Goal: Task Accomplishment & Management: Use online tool/utility

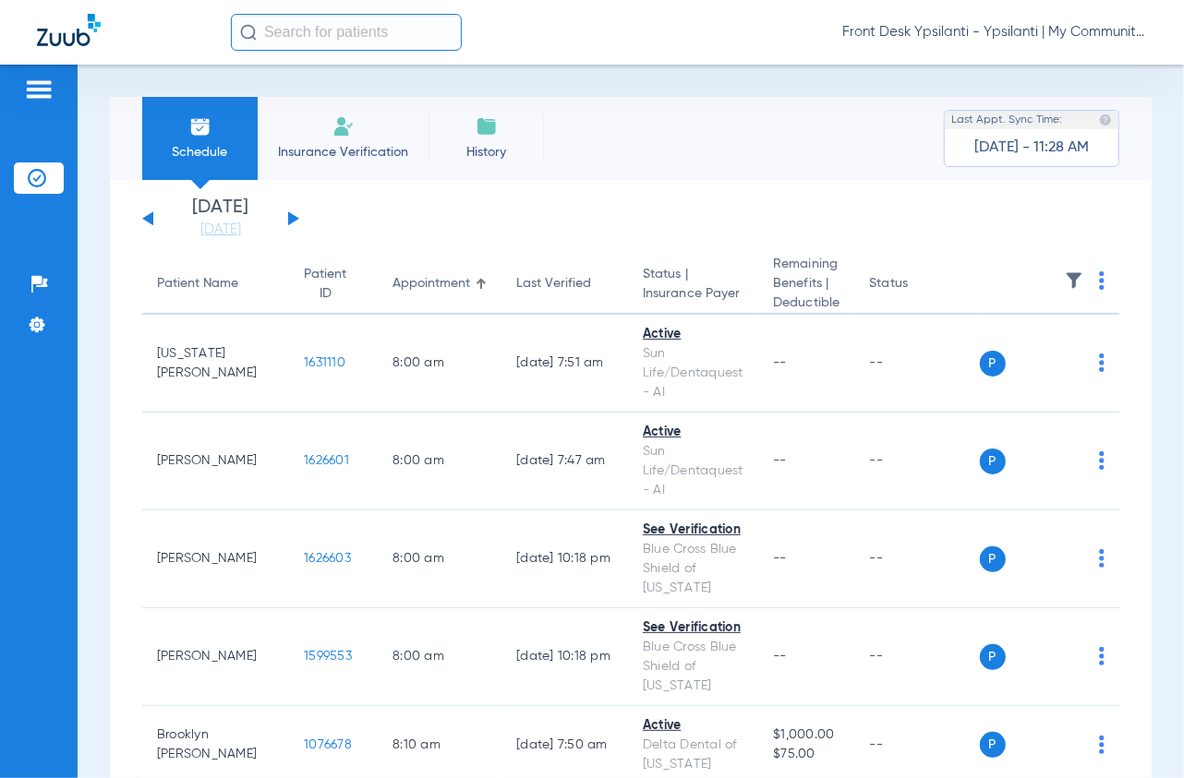
click at [291, 215] on button at bounding box center [293, 218] width 11 height 14
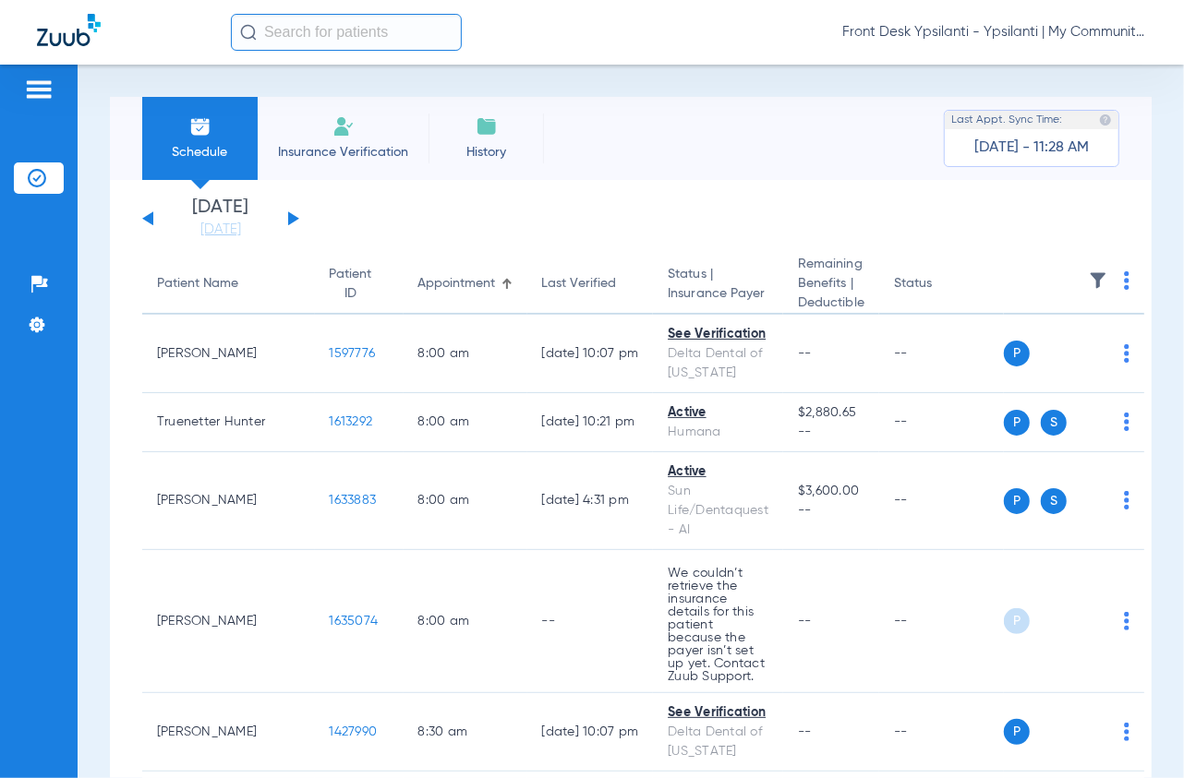
click at [1124, 279] on img at bounding box center [1127, 280] width 6 height 18
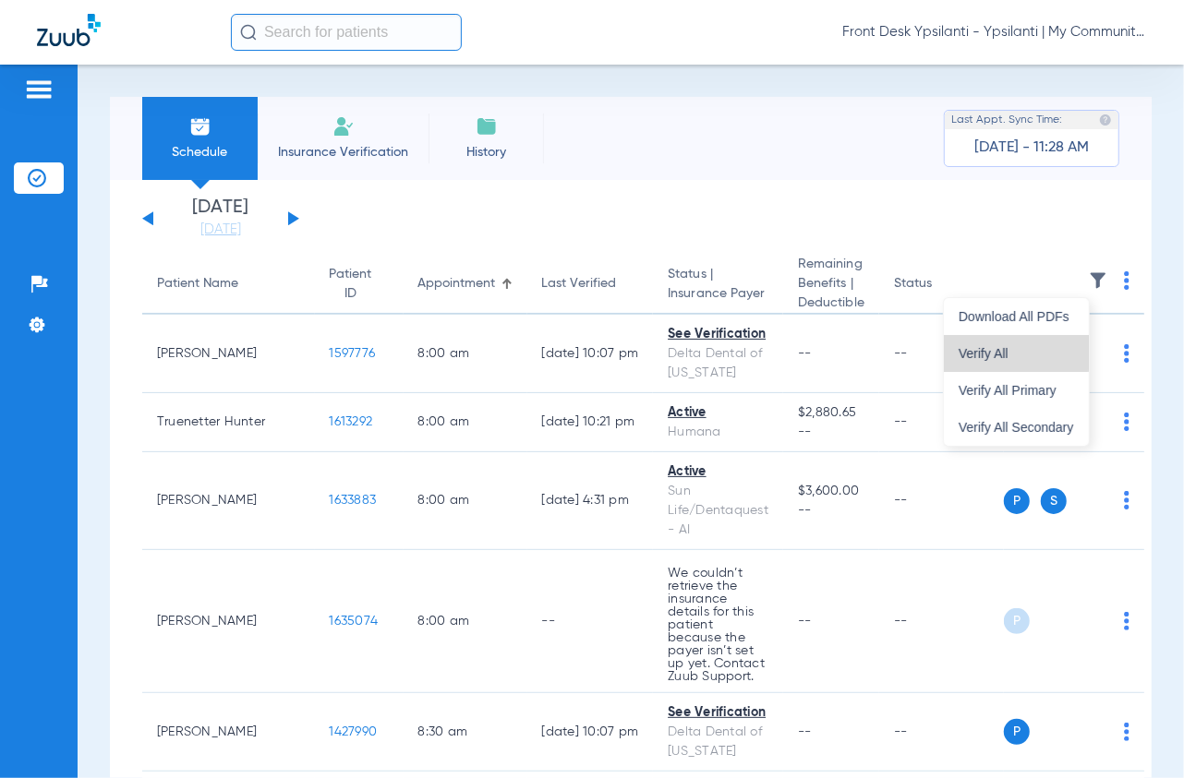
click at [994, 353] on span "Verify All" at bounding box center [1015, 353] width 115 height 13
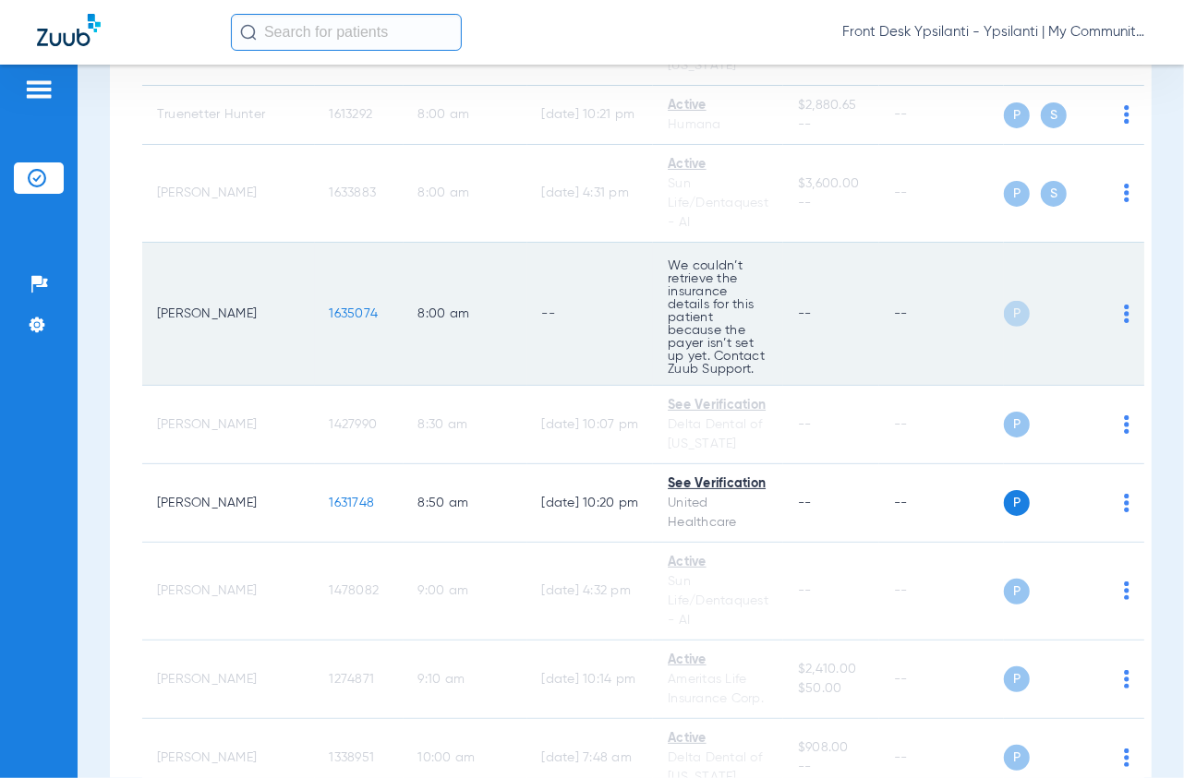
scroll to position [410, 0]
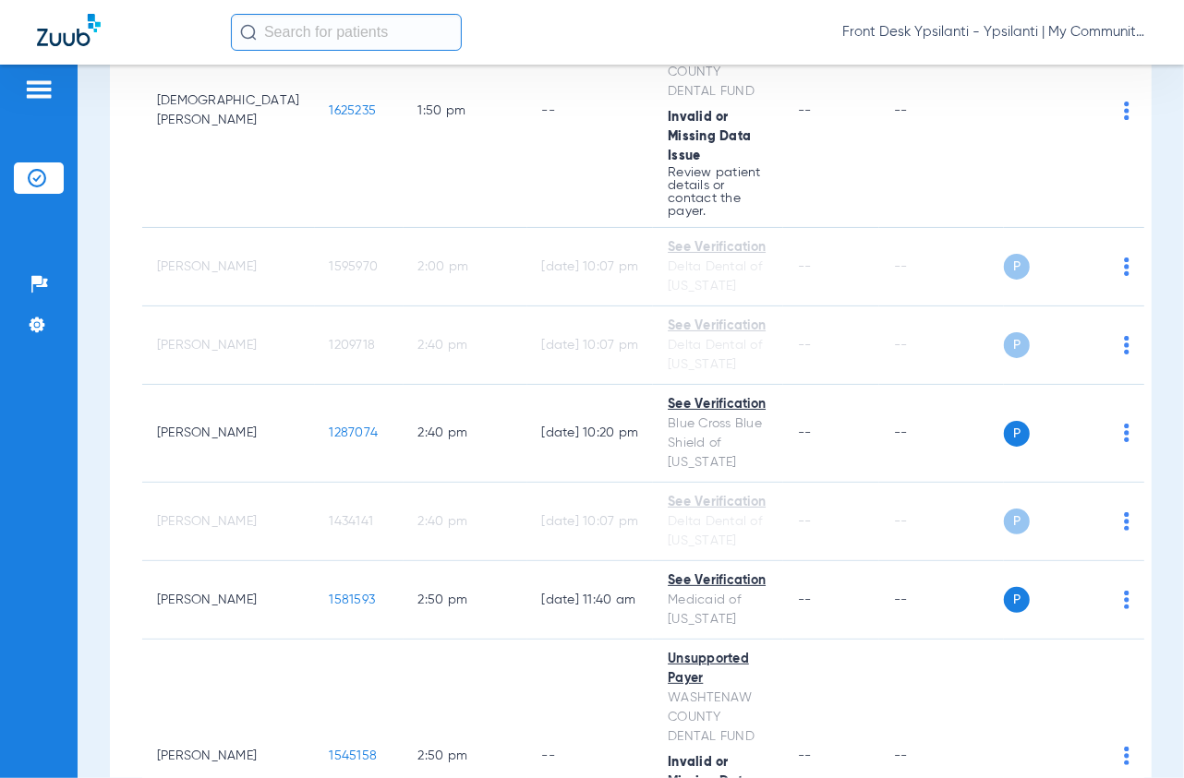
scroll to position [2970, 0]
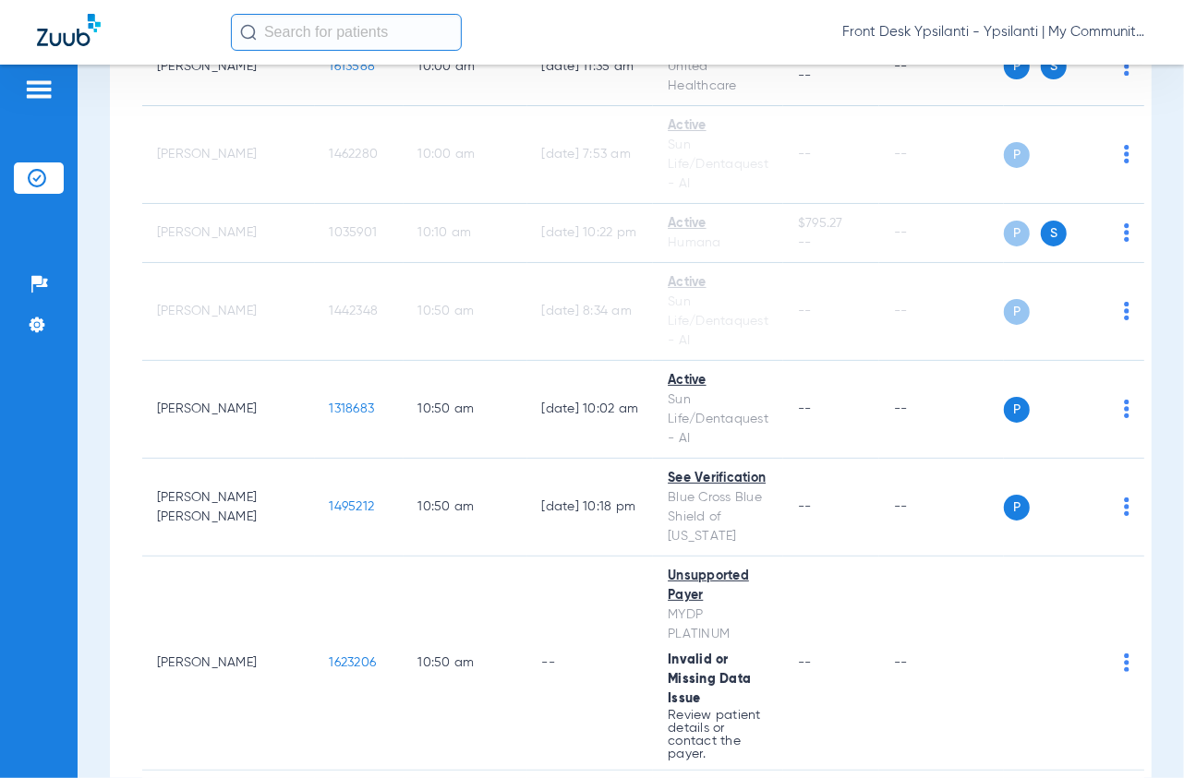
scroll to position [820, 0]
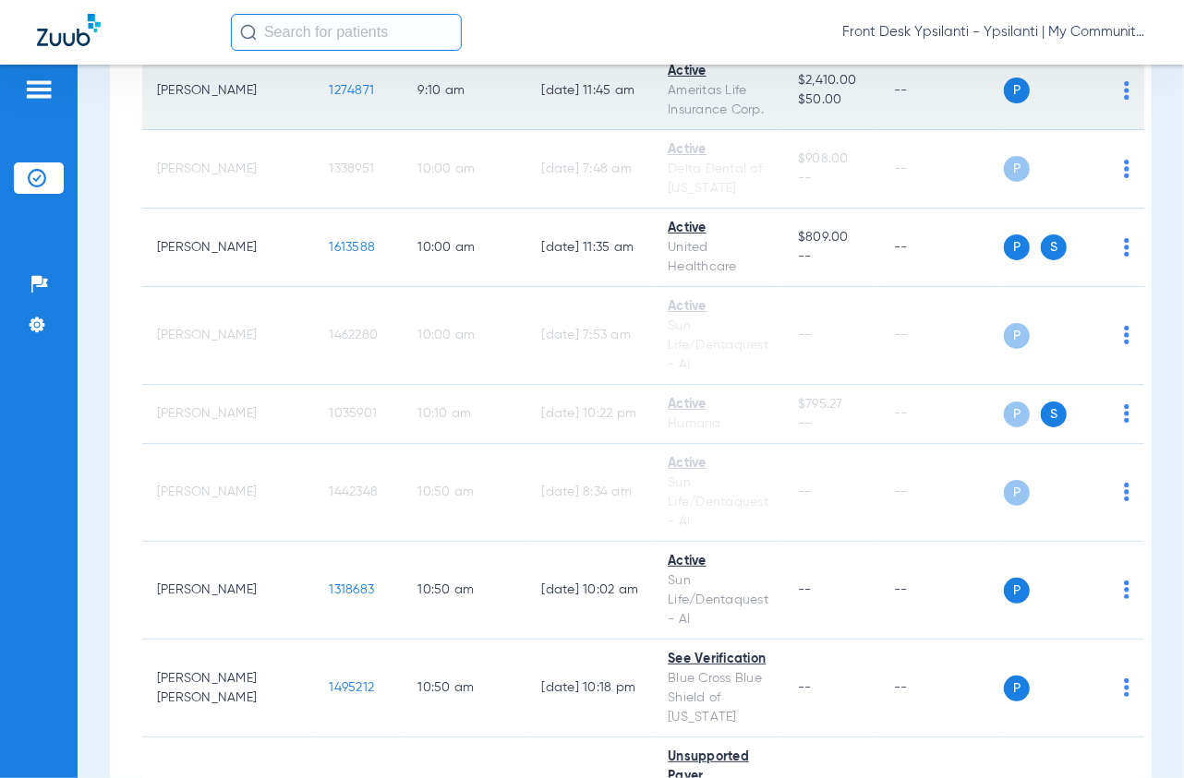
scroll to position [923, 0]
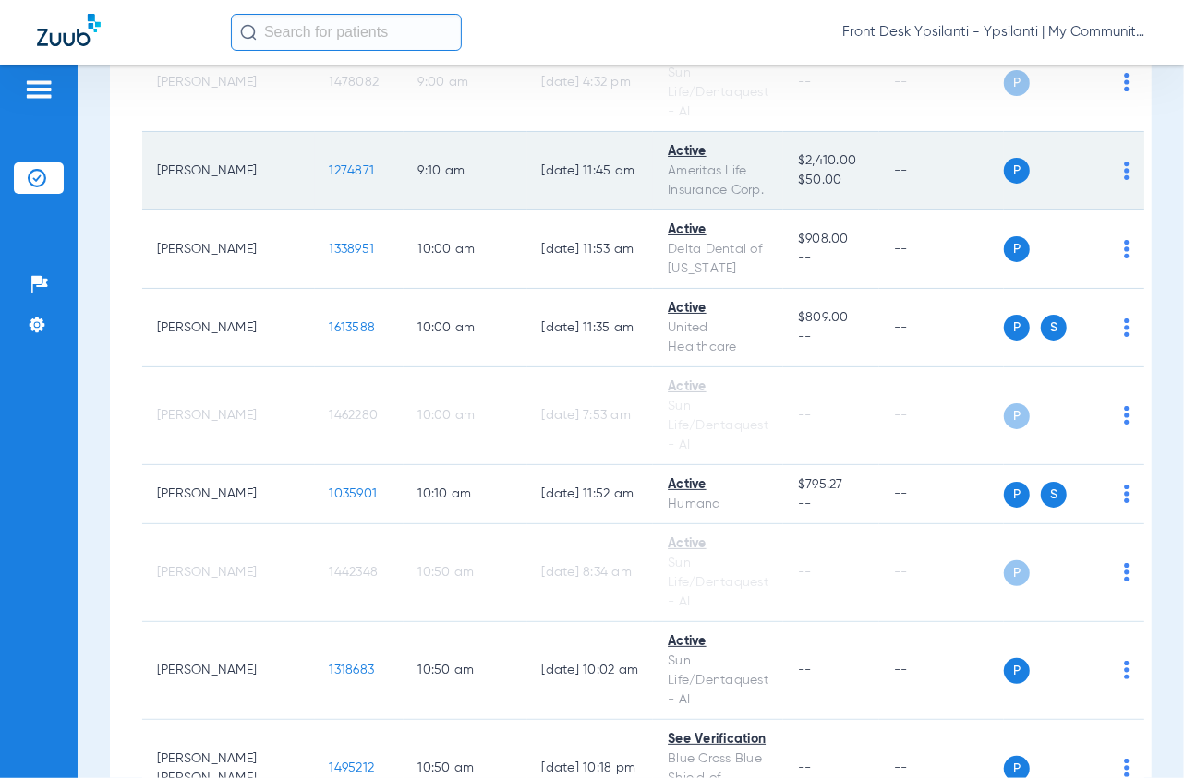
scroll to position [820, 0]
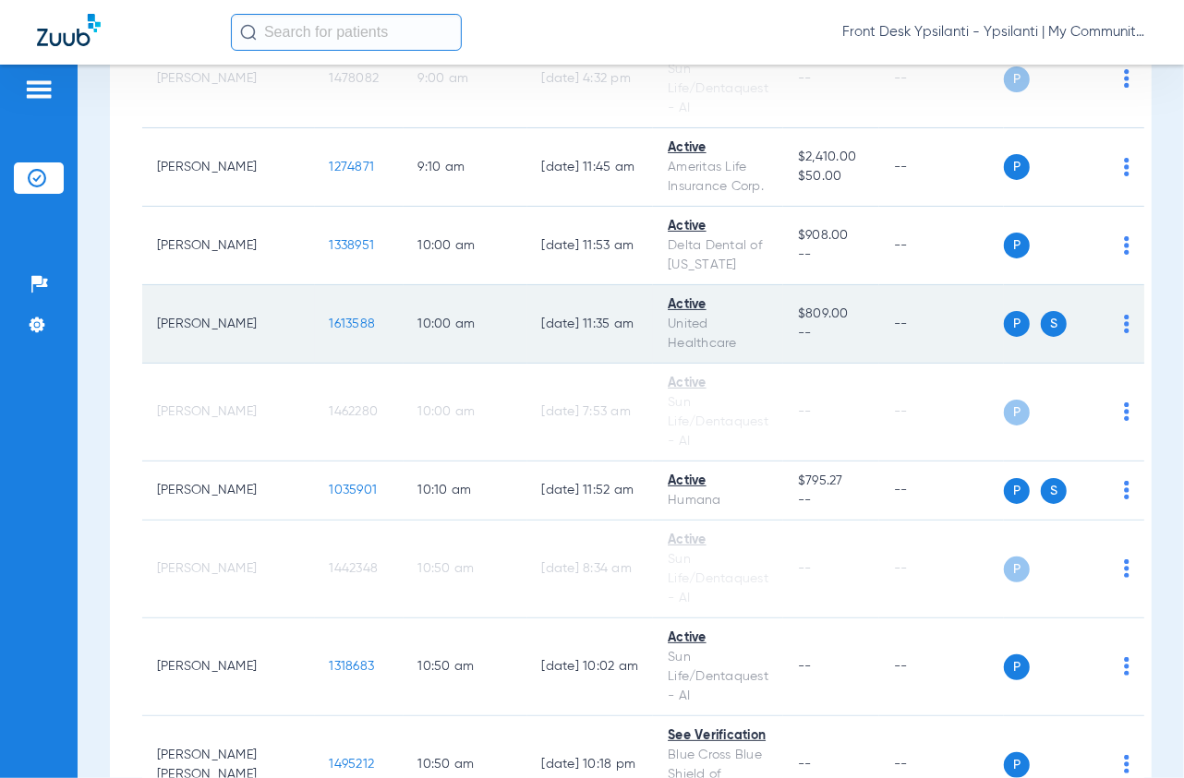
click at [330, 318] on span "1613588" at bounding box center [353, 324] width 46 height 13
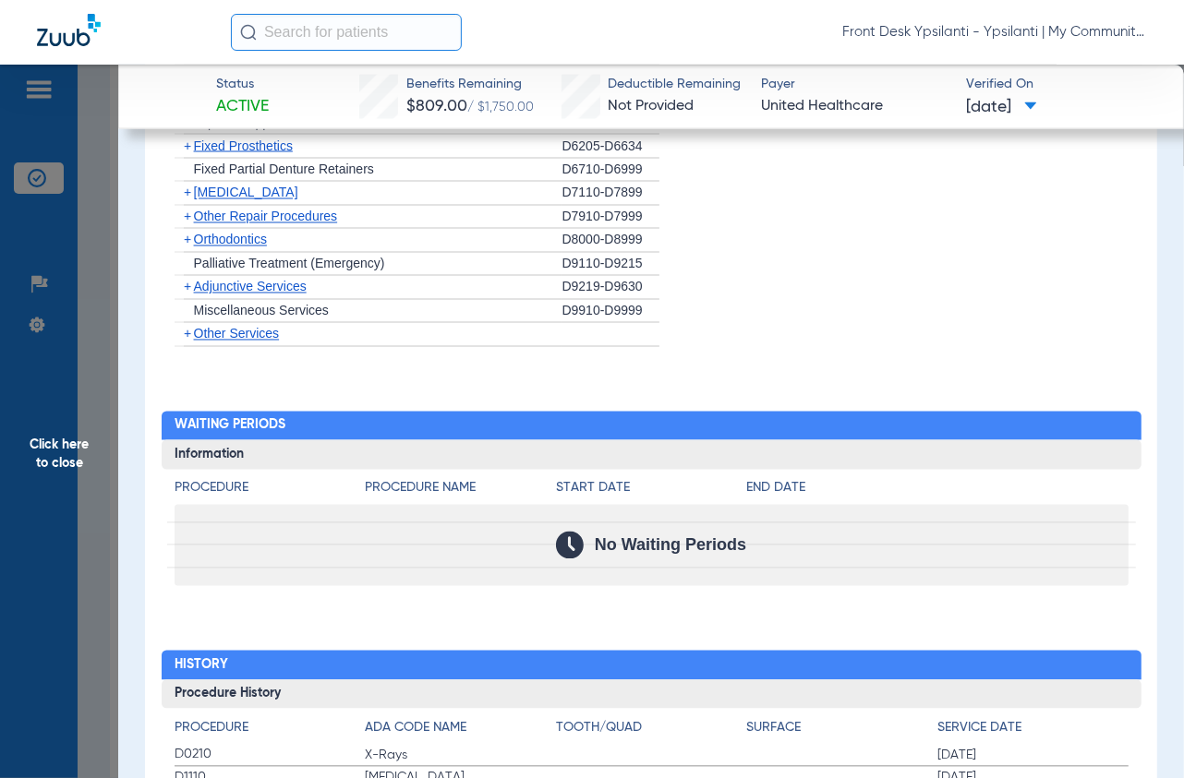
scroll to position [2118, 0]
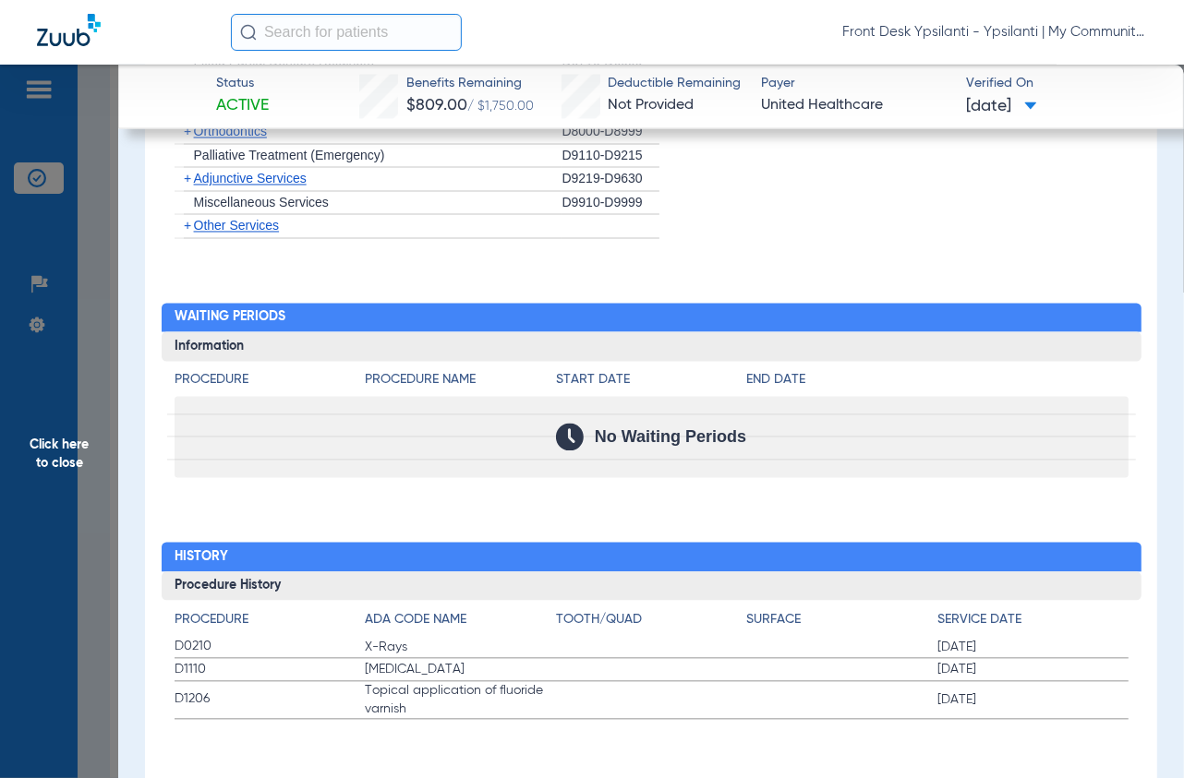
click at [100, 183] on span "Click here to close" at bounding box center [59, 454] width 118 height 778
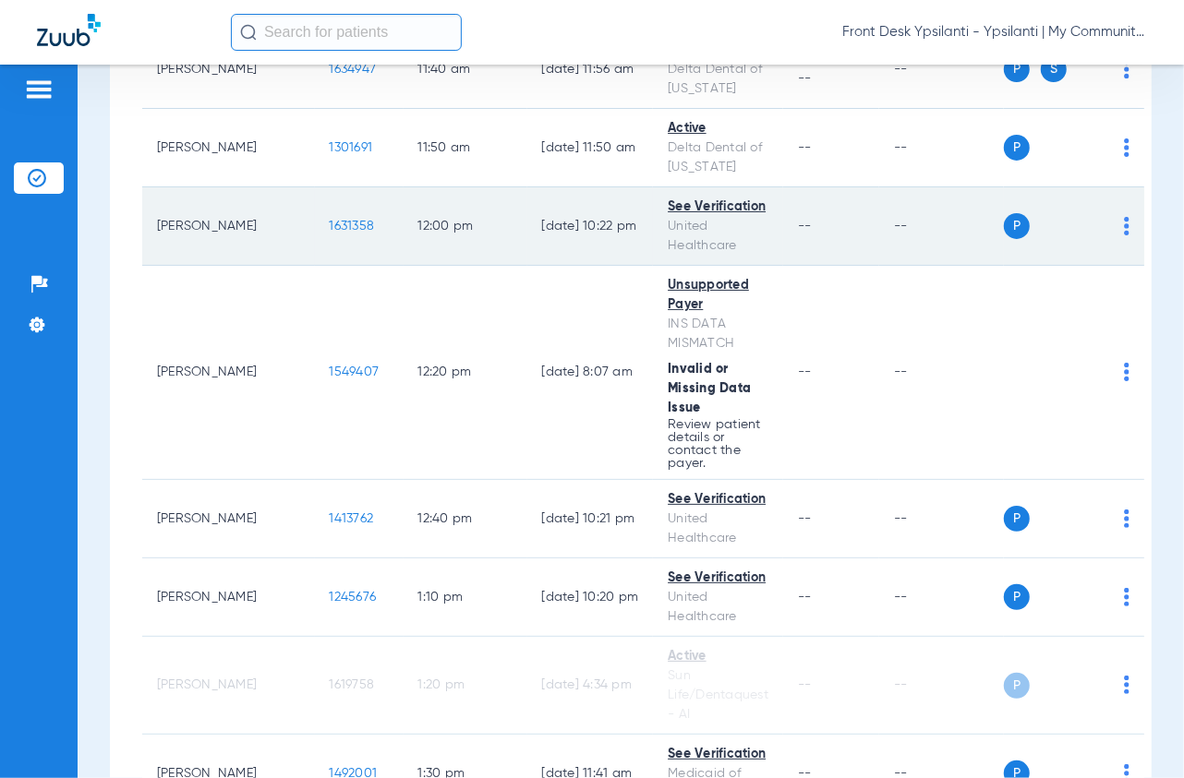
scroll to position [2052, 0]
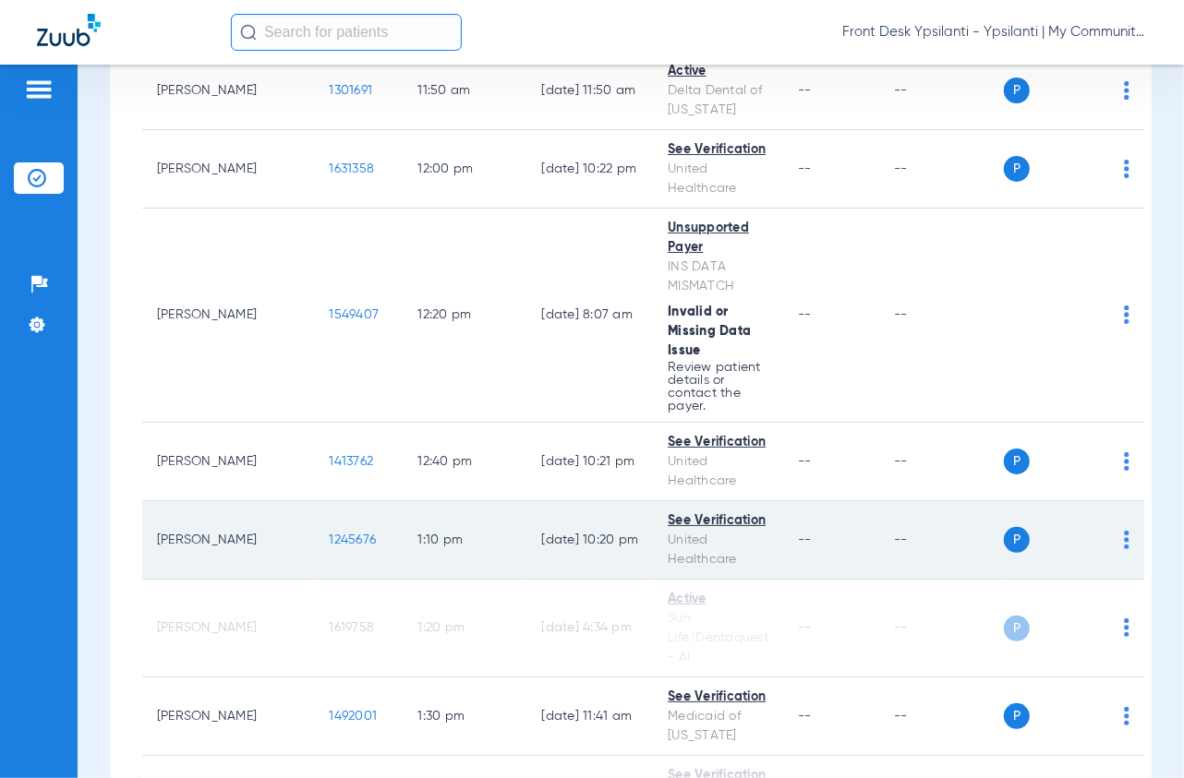
click at [330, 534] on span "1245676" at bounding box center [353, 540] width 47 height 13
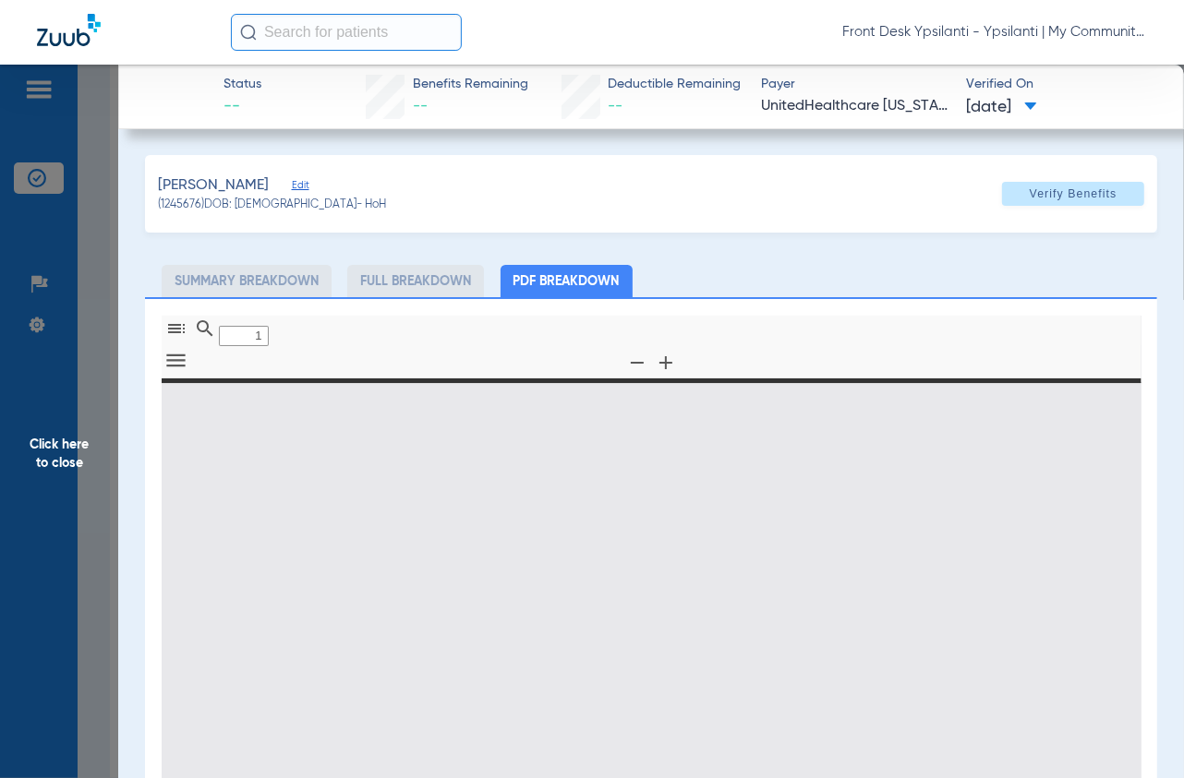
type input "0"
select select "page-width"
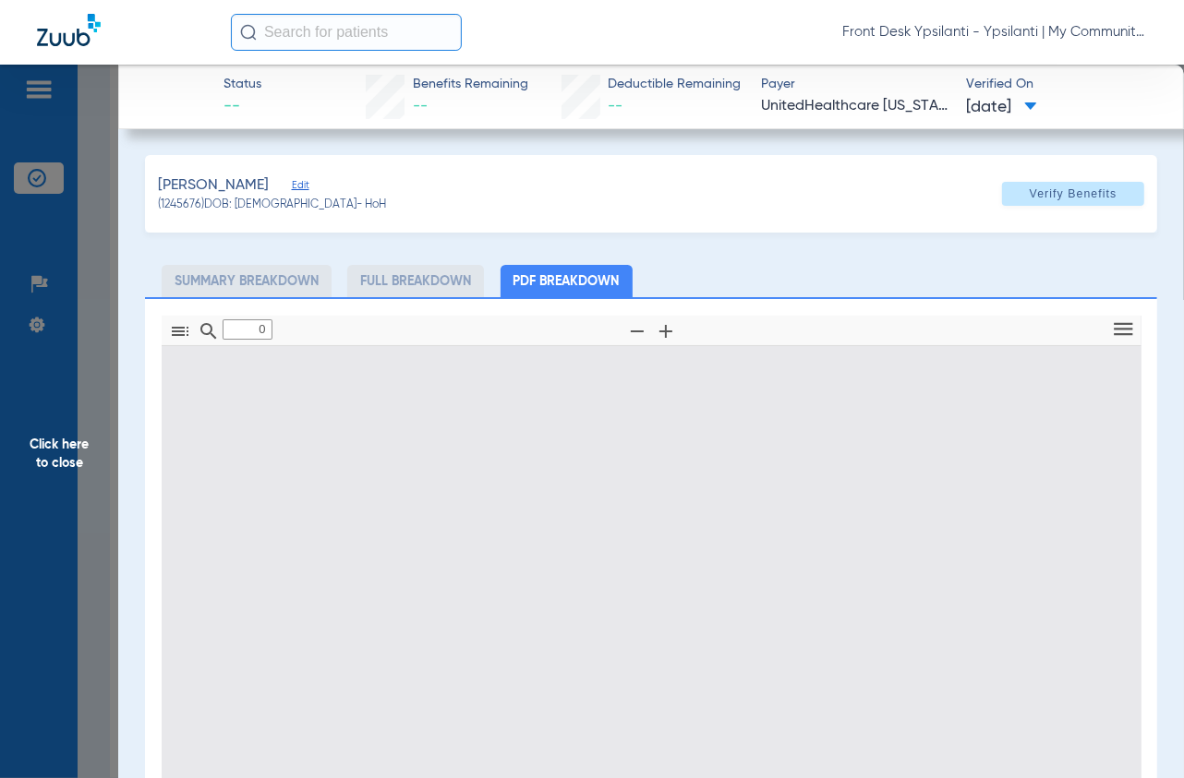
click at [814, 259] on div "[PERSON_NAME] (1245676) DOB: [DEMOGRAPHIC_DATA] - HoH Verify Benefits Subscribe…" at bounding box center [651, 632] width 1012 height 955
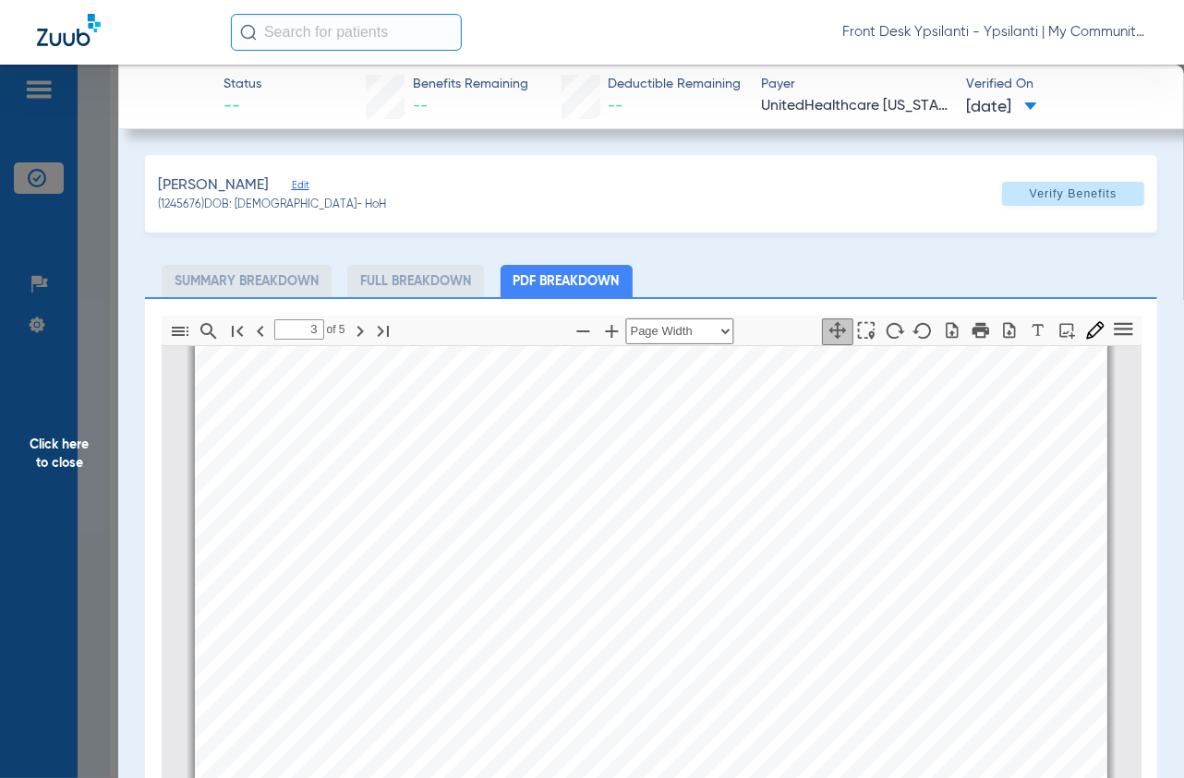
type input "4"
drag, startPoint x: 89, startPoint y: 339, endPoint x: 1064, endPoint y: 503, distance: 988.8
click at [89, 339] on span "Click here to close" at bounding box center [59, 454] width 118 height 778
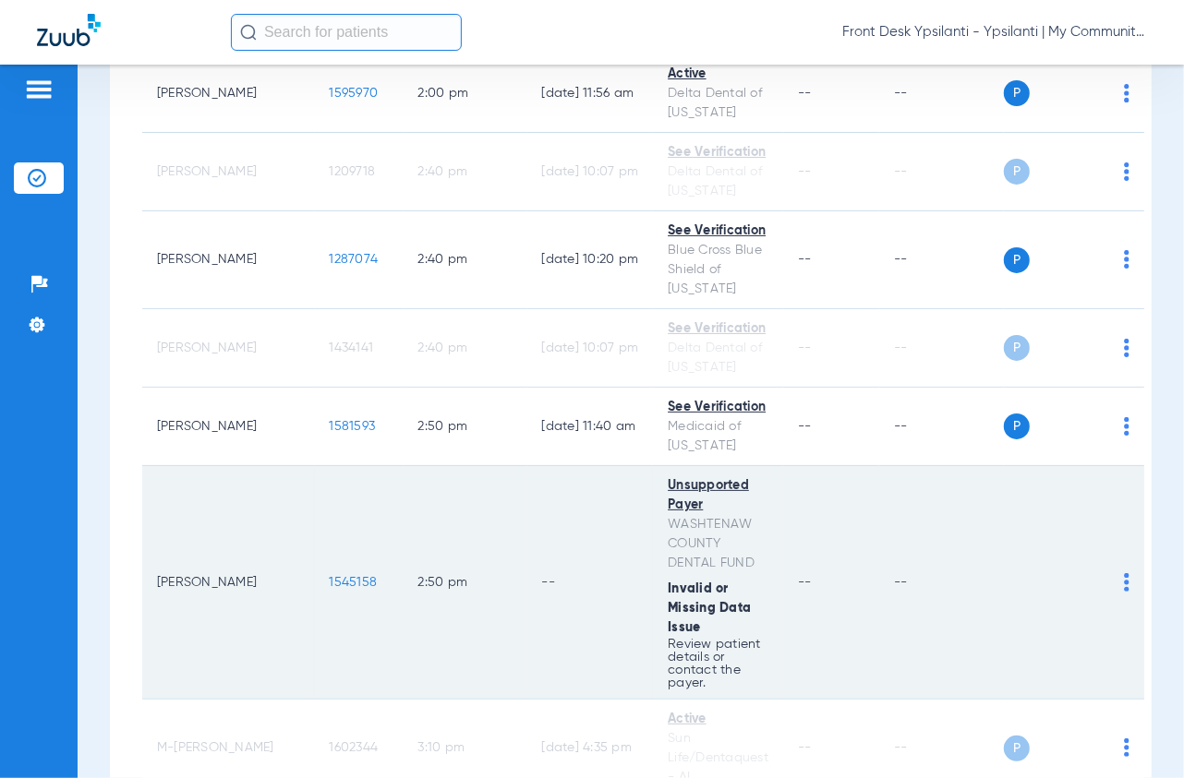
scroll to position [3180, 0]
